Goal: Task Accomplishment & Management: Manage account settings

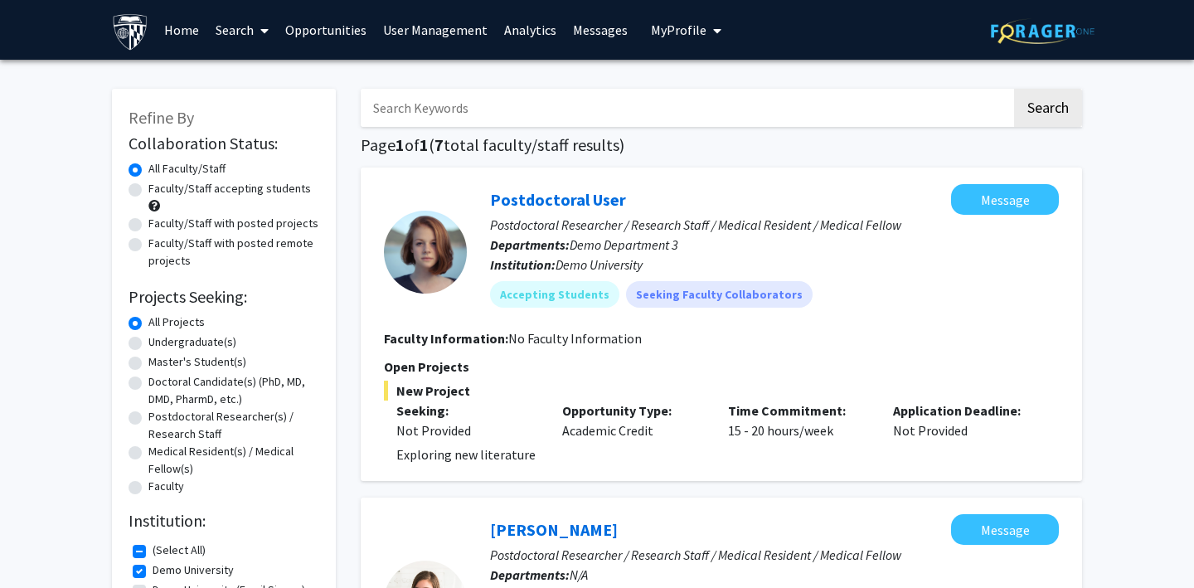
click at [334, 31] on link "Opportunities" at bounding box center [326, 30] width 98 height 58
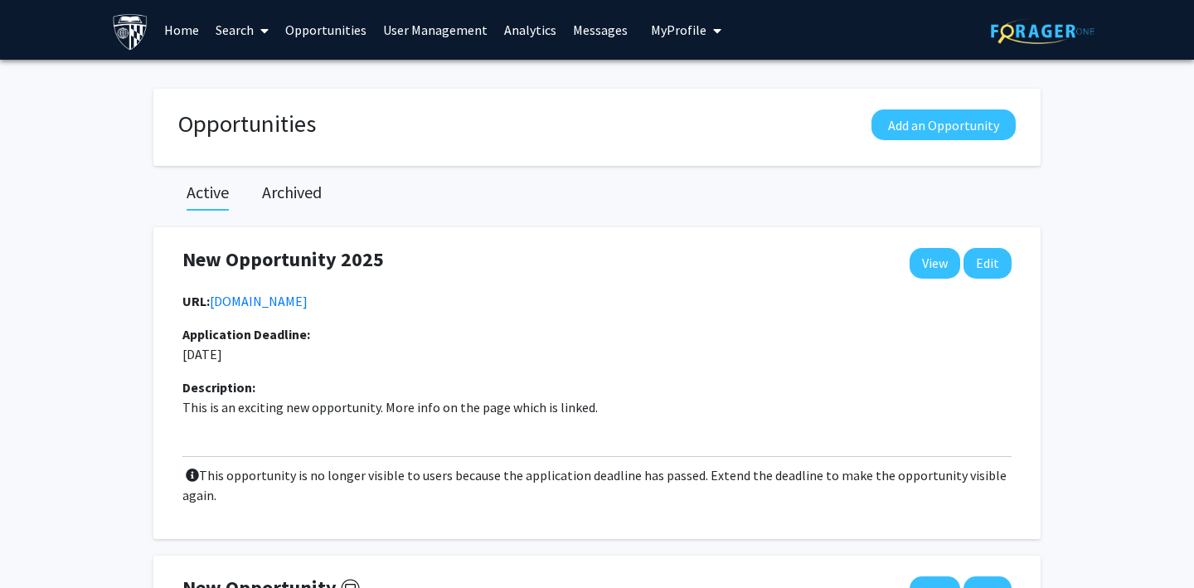
click at [424, 31] on link "User Management" at bounding box center [435, 30] width 121 height 58
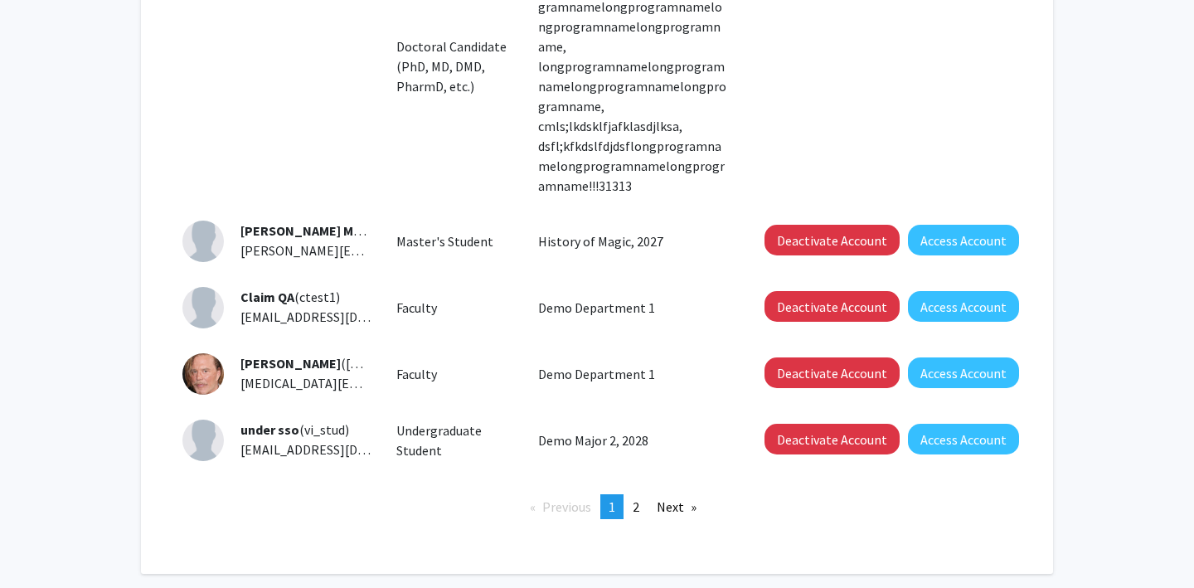
scroll to position [831, 0]
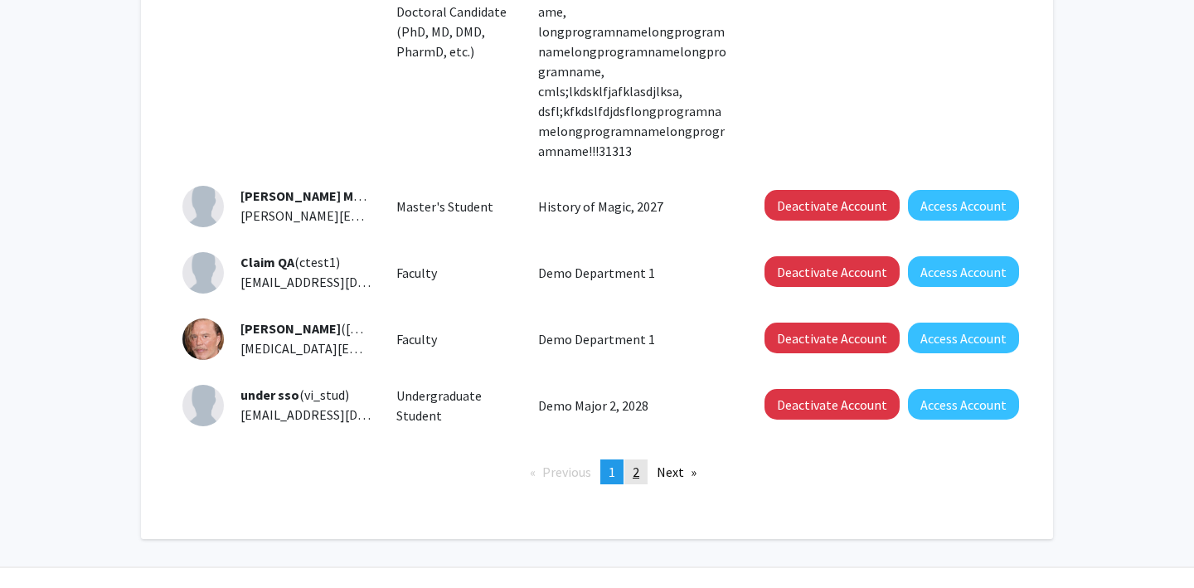
click at [641, 459] on link "page 2" at bounding box center [635, 471] width 23 height 25
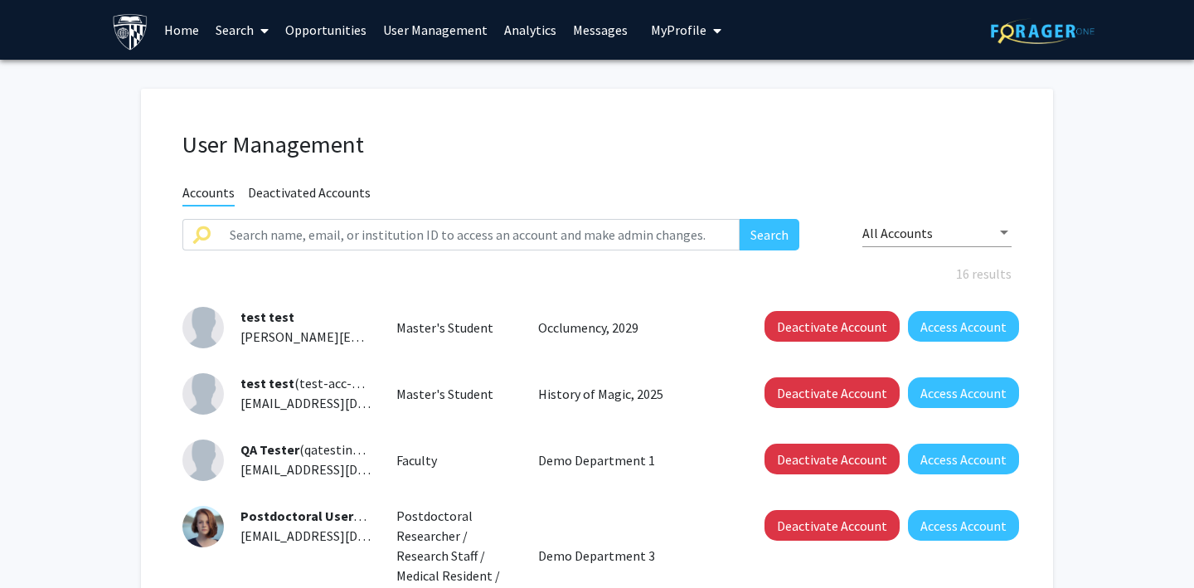
scroll to position [350, 0]
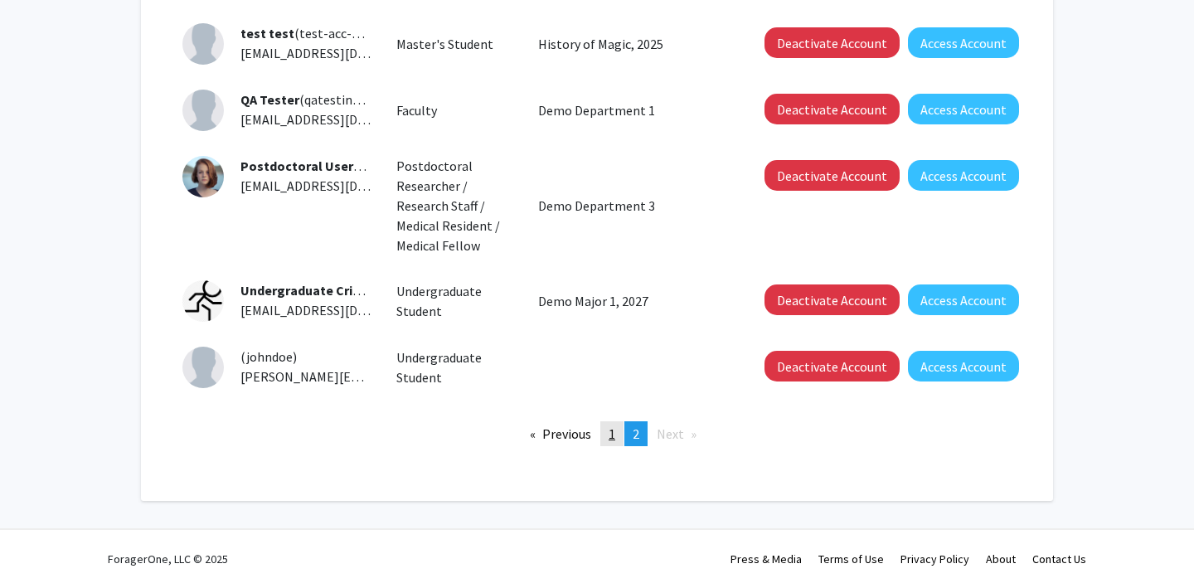
click at [613, 435] on span "1" at bounding box center [611, 433] width 7 height 17
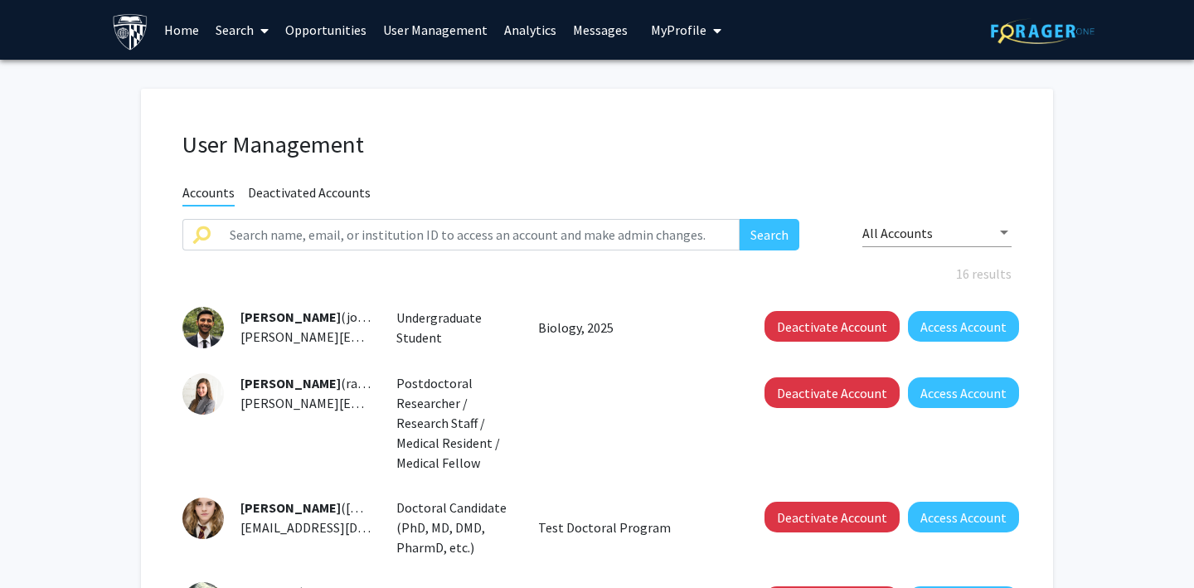
click at [426, 28] on link "User Management" at bounding box center [435, 30] width 121 height 58
click at [404, 28] on link "User Management" at bounding box center [435, 30] width 121 height 58
click at [1042, 27] on img at bounding box center [1042, 31] width 104 height 26
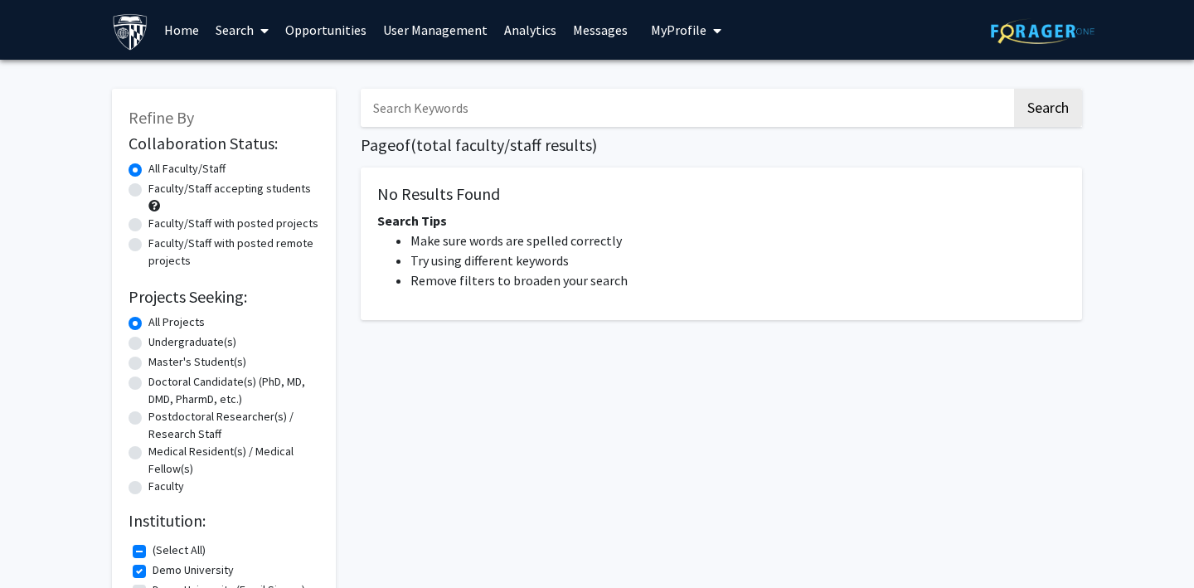
click at [670, 26] on span "My Profile" at bounding box center [679, 30] width 56 height 17
click at [669, 123] on link "Log Out" at bounding box center [736, 129] width 149 height 20
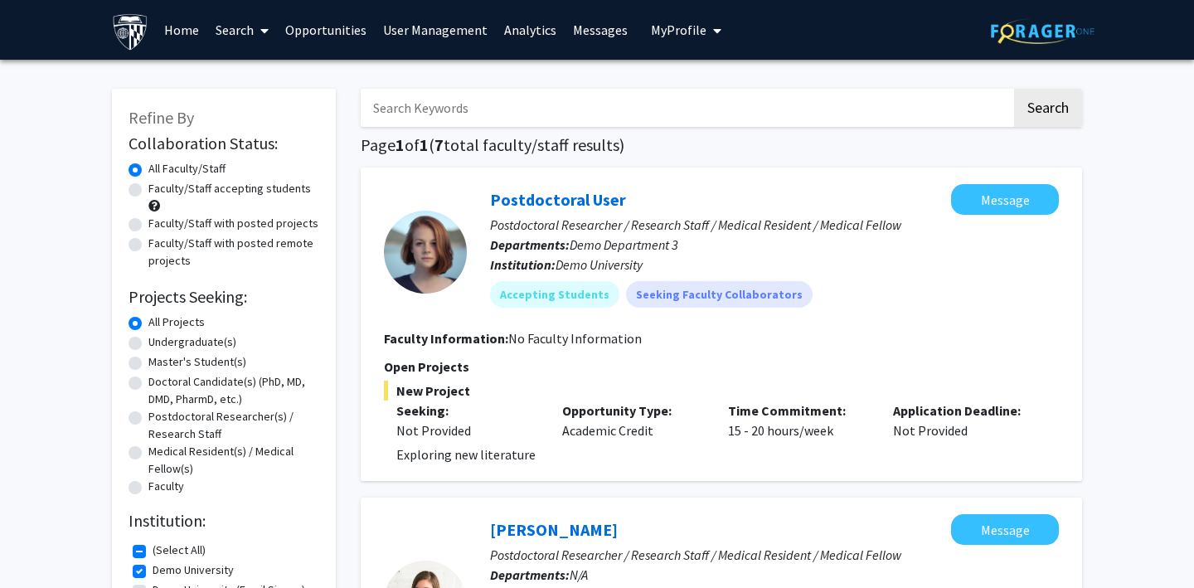
click at [659, 31] on span "My Profile" at bounding box center [679, 30] width 56 height 17
click at [662, 129] on link "Log Out" at bounding box center [736, 129] width 149 height 20
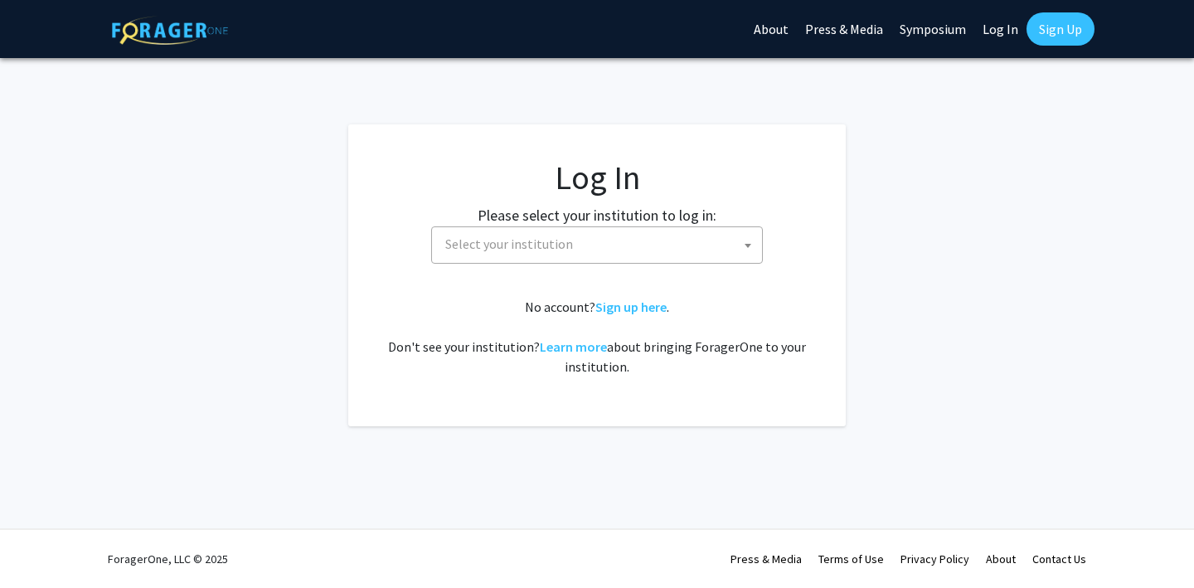
click at [487, 244] on span "Select your institution" at bounding box center [509, 243] width 128 height 17
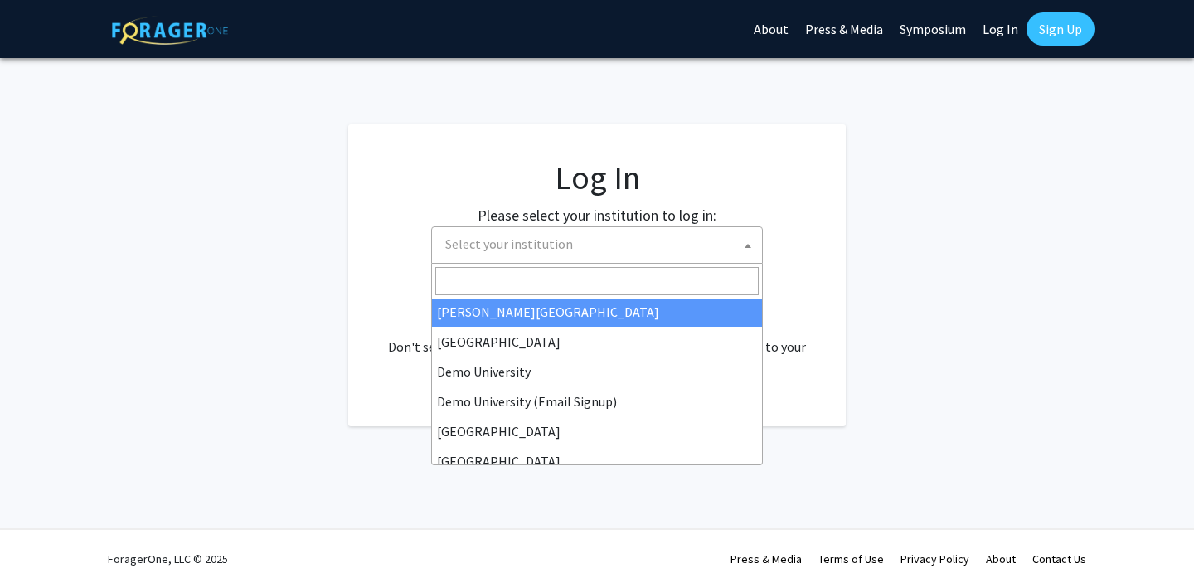
scroll to position [89, 0]
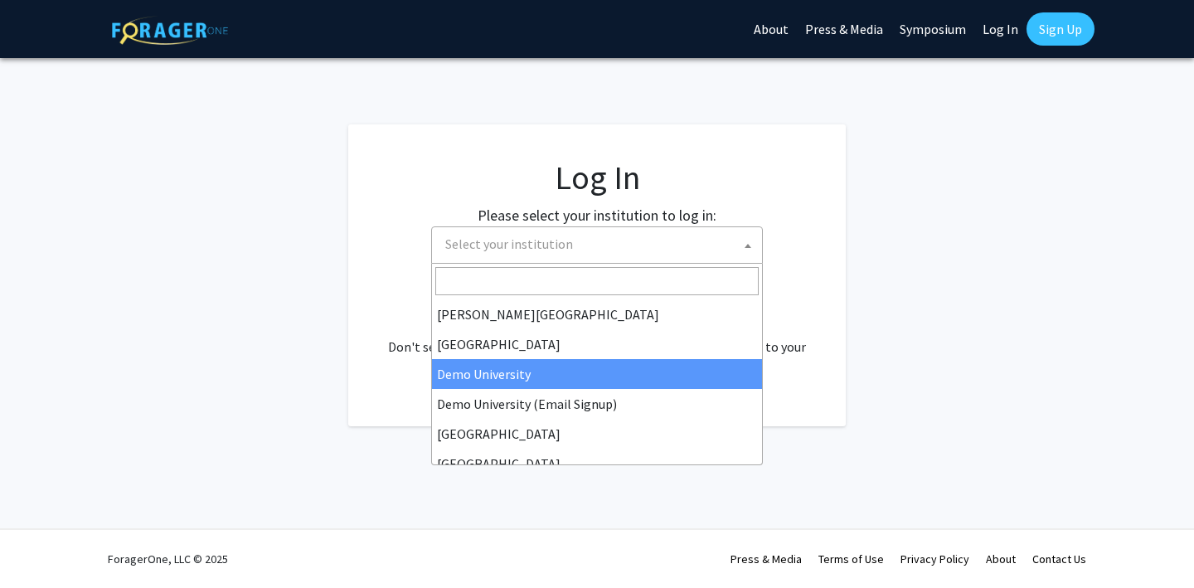
select select "8"
